Goal: Task Accomplishment & Management: Complete application form

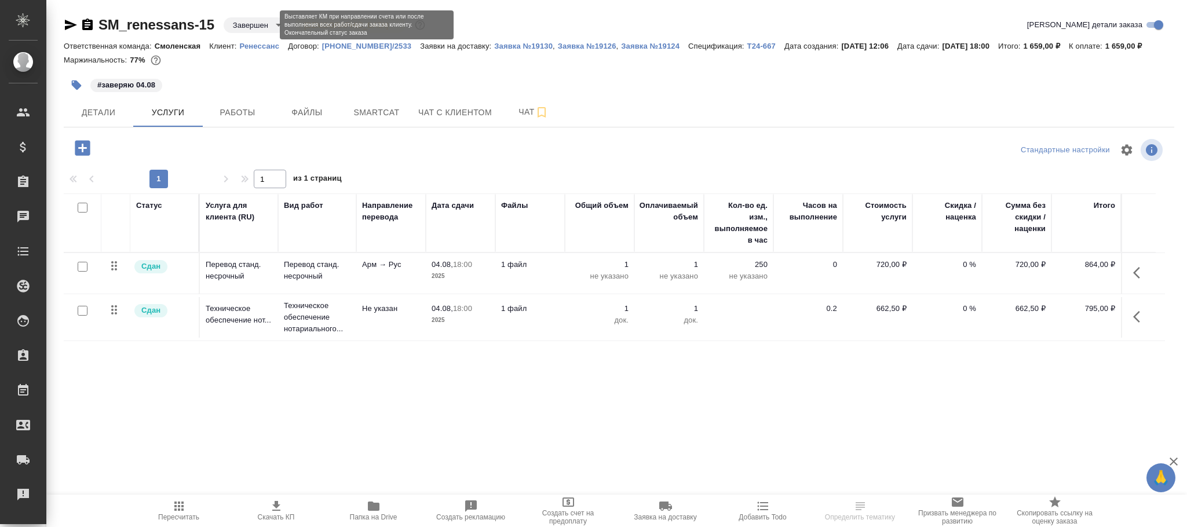
click at [260, 28] on body "🙏 .cls-1 fill:#fff; AWATERA [PERSON_NAME][PERSON_NAME] Спецификации Заказы Чаты…" at bounding box center [593, 263] width 1187 height 527
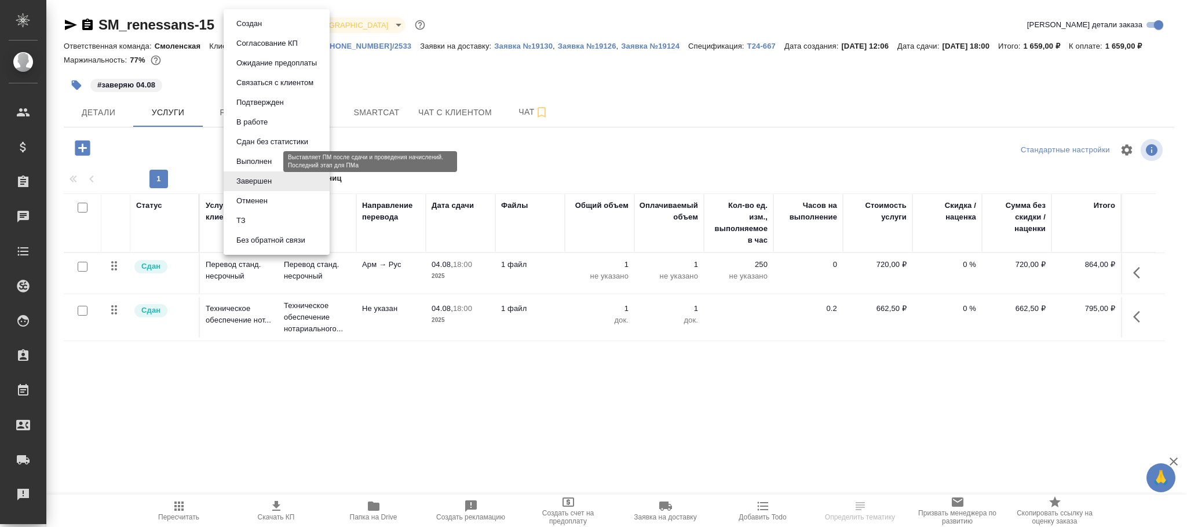
click at [267, 157] on button "Выполнен" at bounding box center [254, 161] width 42 height 13
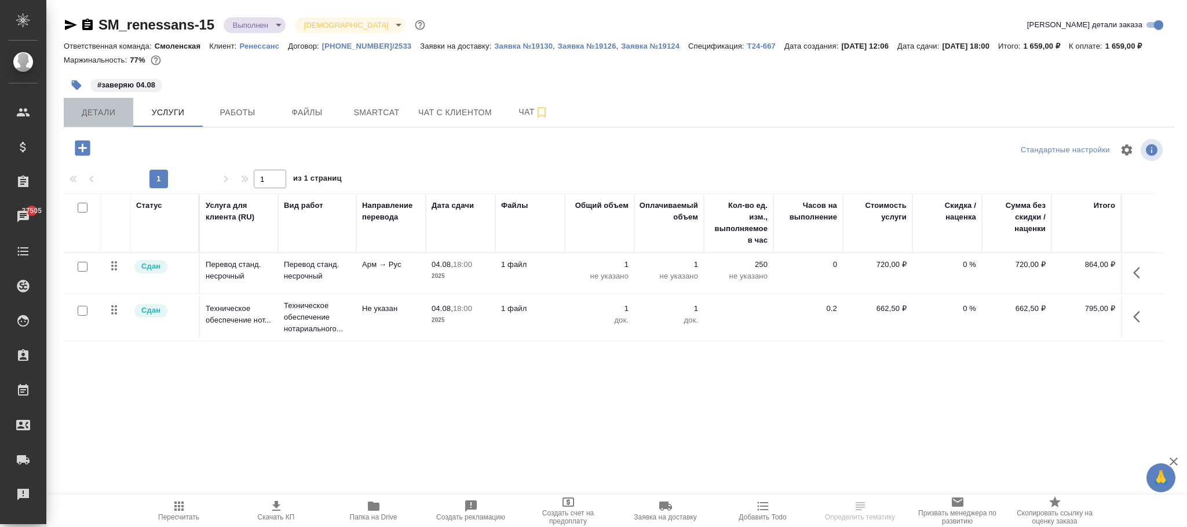
click at [113, 113] on span "Детали" at bounding box center [99, 112] width 56 height 14
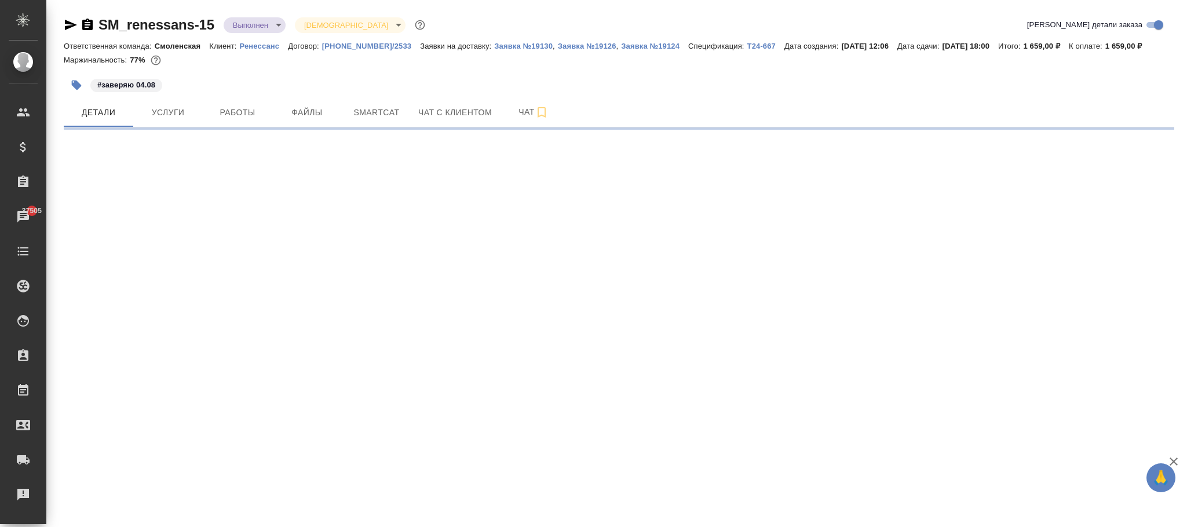
select select "RU"
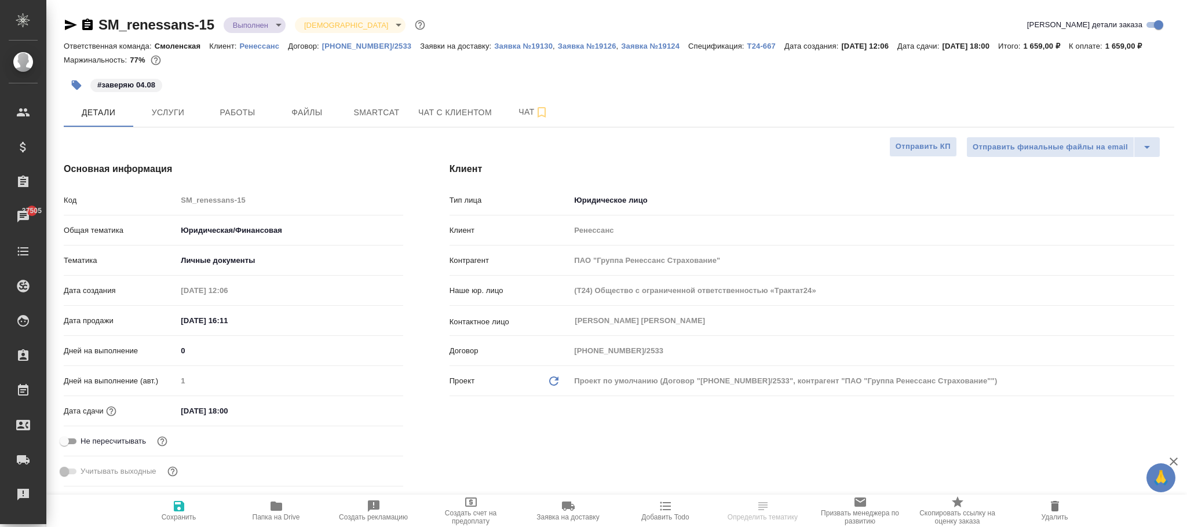
type textarea "x"
type input "Газизов Ринат"
type input "[PERSON_NAME]"
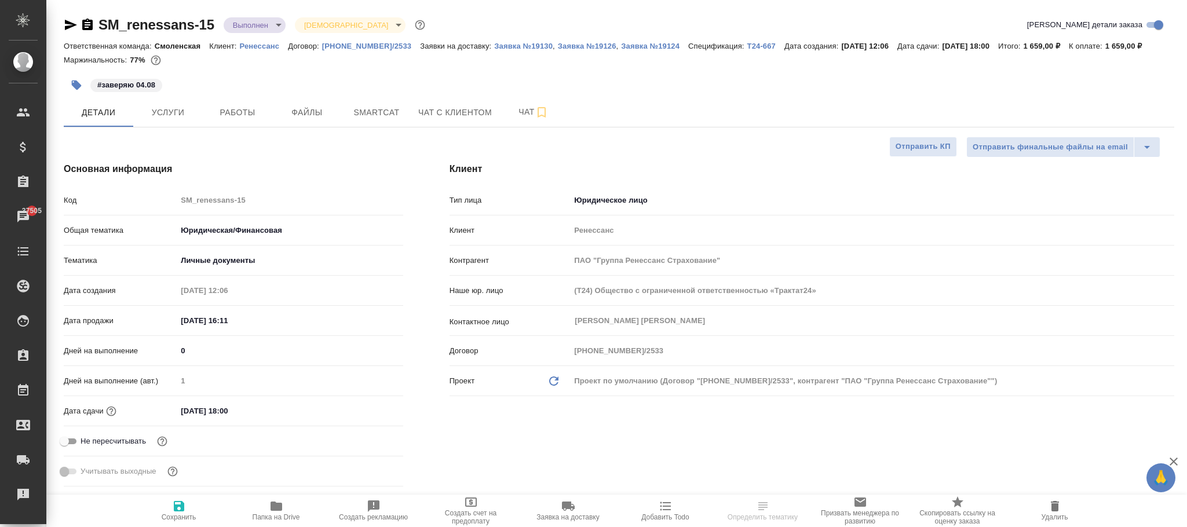
click at [183, 512] on icon "button" at bounding box center [179, 507] width 14 height 14
type textarea "x"
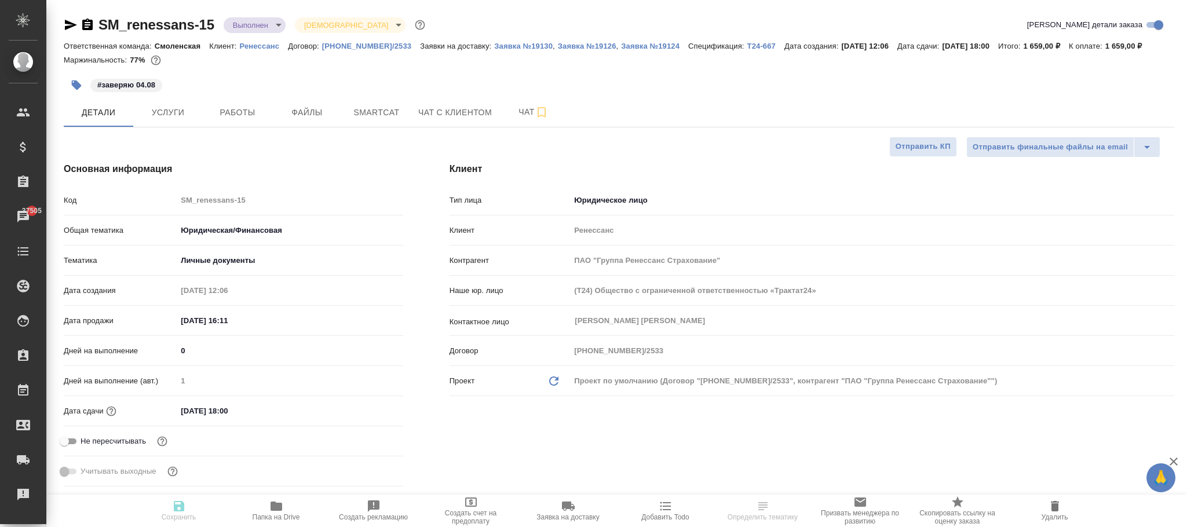
type textarea "x"
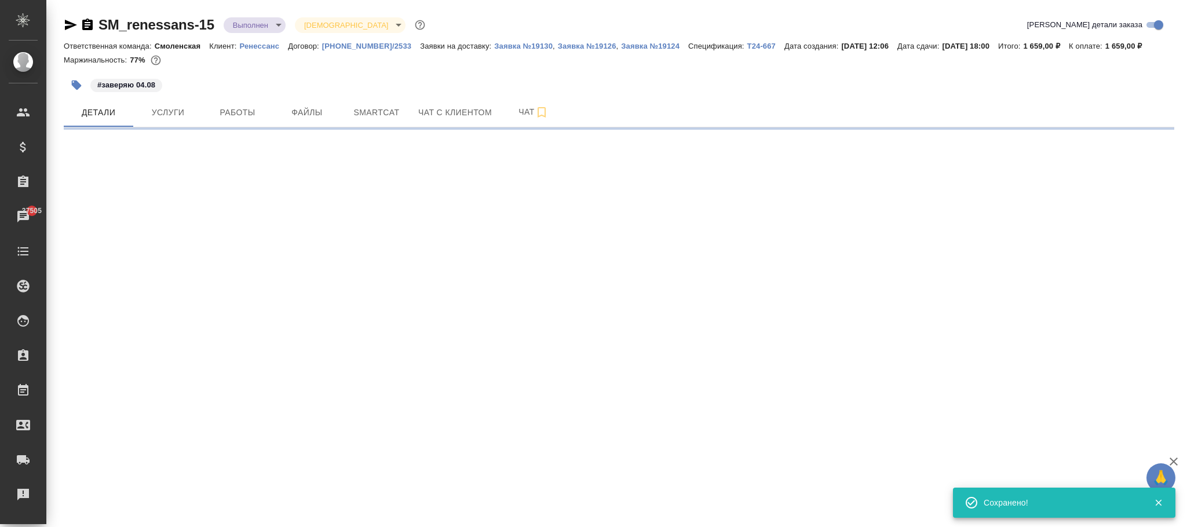
select select "RU"
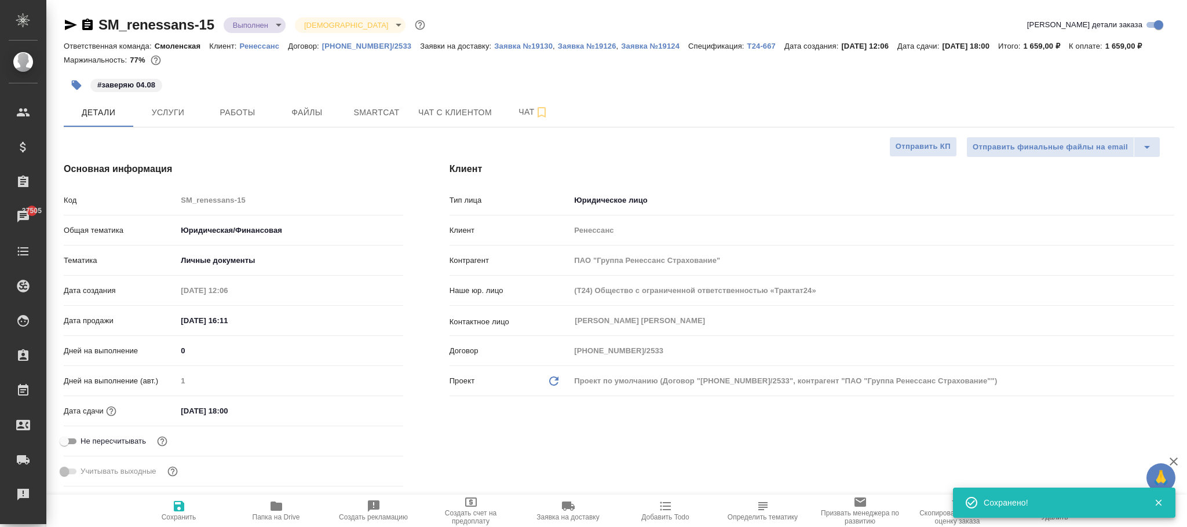
type textarea "x"
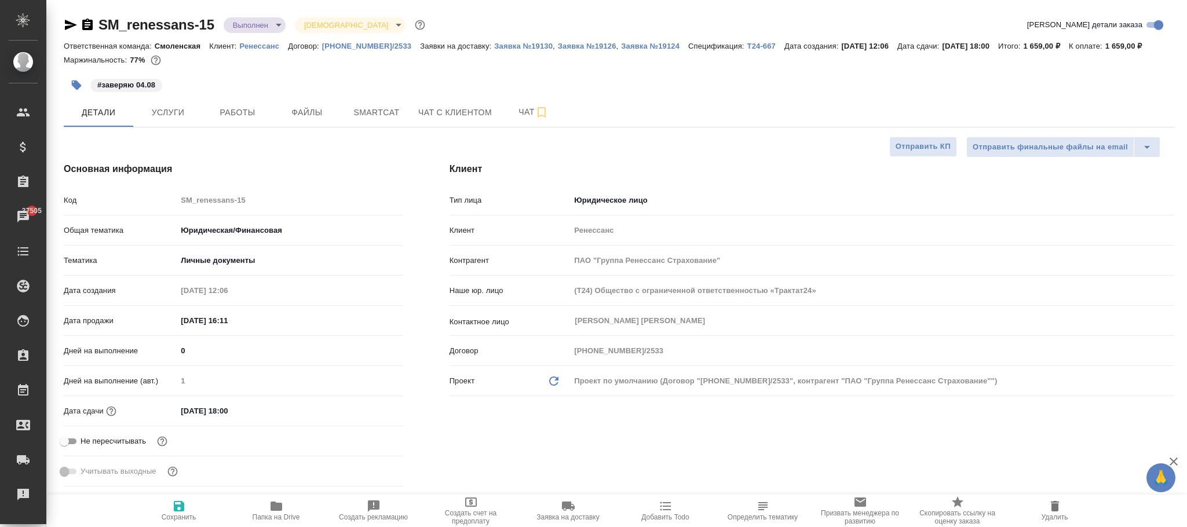
type textarea "x"
